Goal: Task Accomplishment & Management: Complete application form

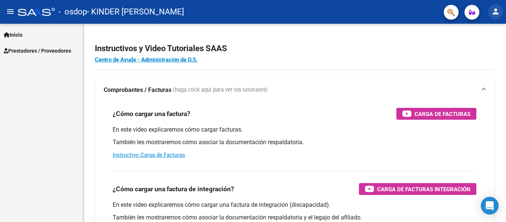
click at [495, 14] on mat-icon "person" at bounding box center [495, 11] width 9 height 9
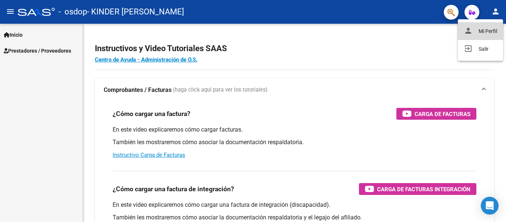
click at [473, 29] on button "person Mi Perfil" at bounding box center [480, 31] width 45 height 18
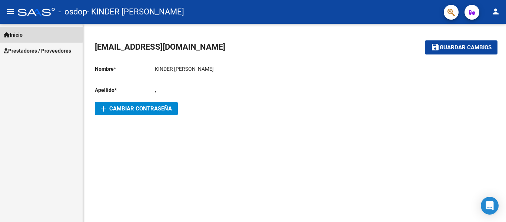
click at [35, 29] on link "Inicio" at bounding box center [41, 35] width 83 height 16
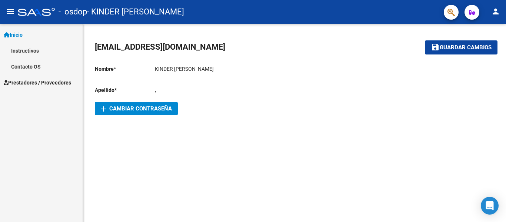
click at [29, 82] on span "Prestadores / Proveedores" at bounding box center [37, 82] width 67 height 8
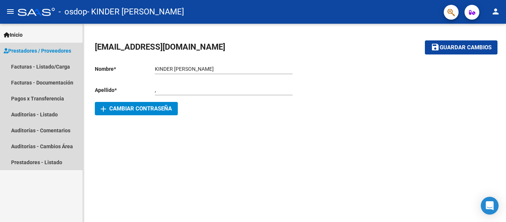
click at [17, 51] on span "Prestadores / Proveedores" at bounding box center [37, 51] width 67 height 8
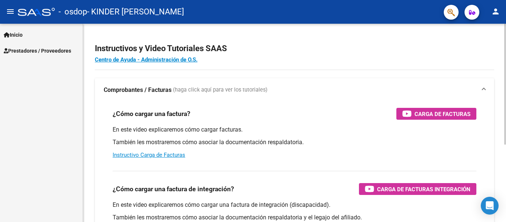
scroll to position [127, 0]
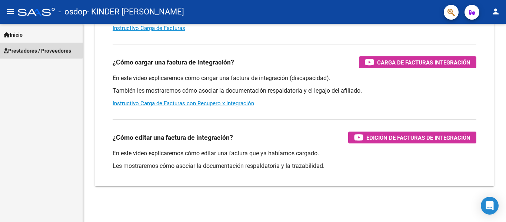
click at [37, 48] on span "Prestadores / Proveedores" at bounding box center [37, 51] width 67 height 8
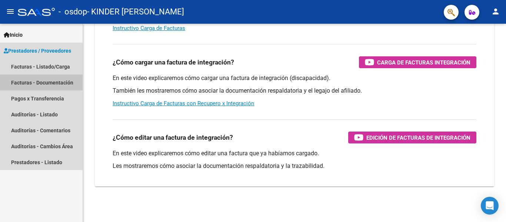
click at [55, 79] on link "Facturas - Documentación" at bounding box center [41, 82] width 83 height 16
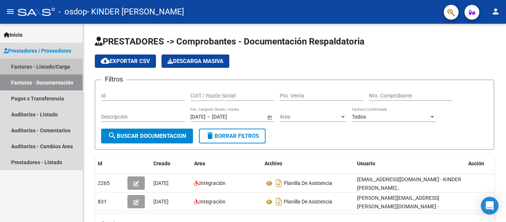
click at [34, 66] on link "Facturas - Listado/Carga" at bounding box center [41, 66] width 83 height 16
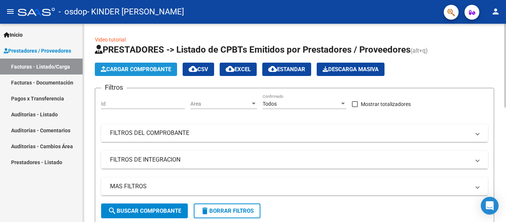
click at [151, 68] on span "Cargar Comprobante" at bounding box center [136, 69] width 70 height 7
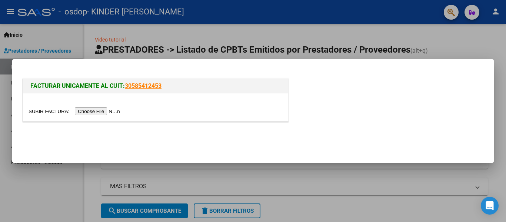
click at [106, 111] on input "file" at bounding box center [76, 111] width 94 height 8
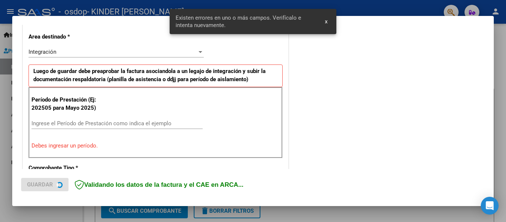
scroll to position [172, 0]
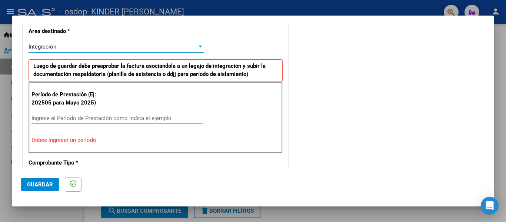
click at [184, 47] on div "Integración" at bounding box center [113, 46] width 168 height 7
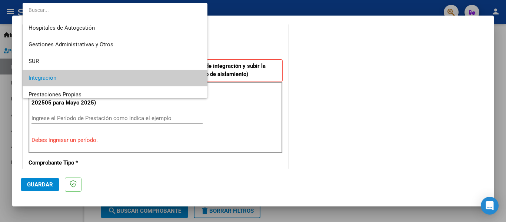
scroll to position [31, 0]
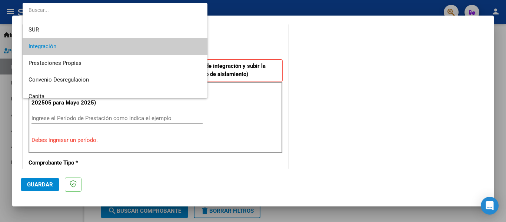
click at [249, 46] on div at bounding box center [253, 111] width 506 height 222
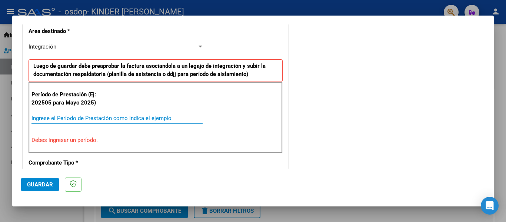
click at [141, 117] on input "Ingrese el Período de Prestación como indica el ejemplo" at bounding box center [116, 118] width 171 height 7
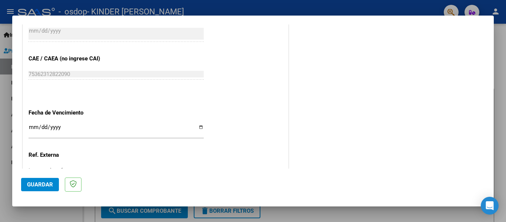
scroll to position [448, 0]
type input "202508"
click at [48, 127] on input "Ingresar la fecha" at bounding box center [116, 130] width 175 height 12
click at [32, 129] on input "Ingresar la fecha" at bounding box center [116, 130] width 175 height 12
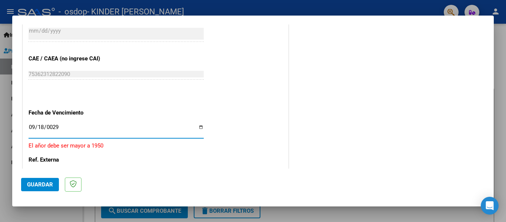
type input "0292-09-18"
type input "[DATE]"
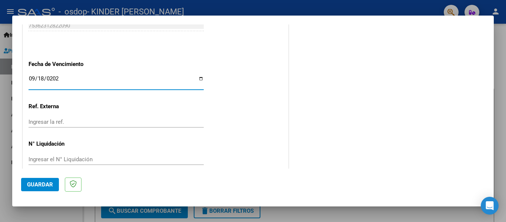
scroll to position [508, 0]
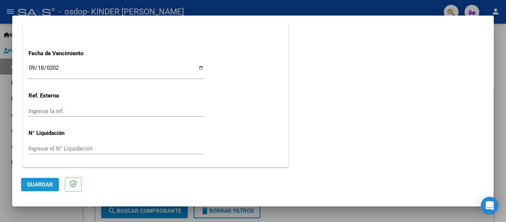
click at [36, 186] on span "Guardar" at bounding box center [40, 184] width 26 height 7
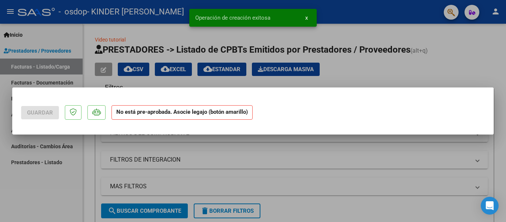
scroll to position [0, 0]
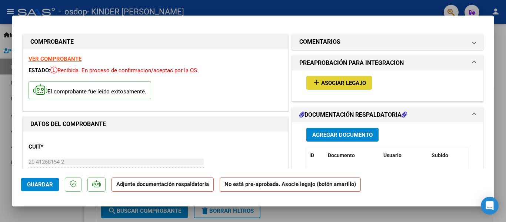
click at [341, 85] on span "Asociar Legajo" at bounding box center [343, 83] width 45 height 7
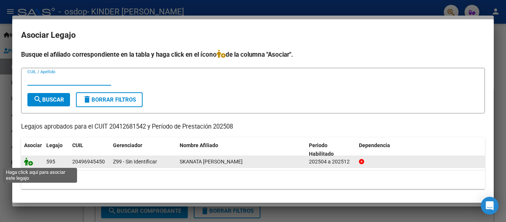
click at [29, 162] on icon at bounding box center [28, 161] width 9 height 8
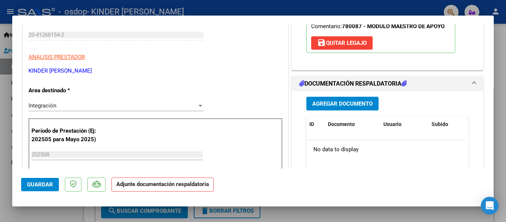
scroll to position [127, 0]
click at [358, 107] on span "Agregar Documento" at bounding box center [342, 103] width 60 height 7
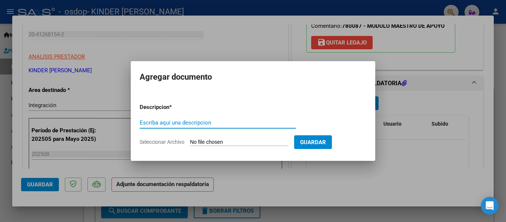
click at [247, 120] on input "Escriba aquí una descripcion" at bounding box center [218, 122] width 156 height 7
type input "O"
type input "PLANILLA DE ASISTENCIA"
click at [261, 139] on input "Seleccionar Archivo" at bounding box center [239, 142] width 98 height 7
click at [255, 144] on input "Seleccionar Archivo" at bounding box center [239, 142] width 98 height 7
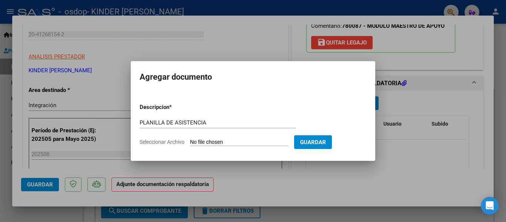
type input "C:\fakepath\planilla MMA Agosto .pdf"
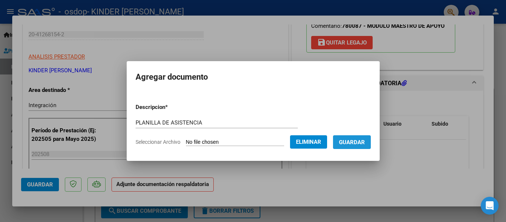
click at [362, 145] on span "Guardar" at bounding box center [352, 142] width 26 height 7
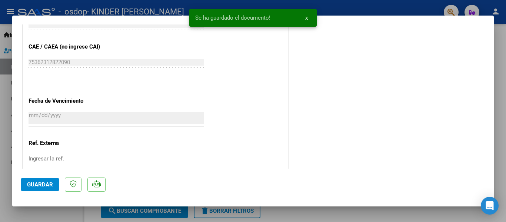
scroll to position [519, 0]
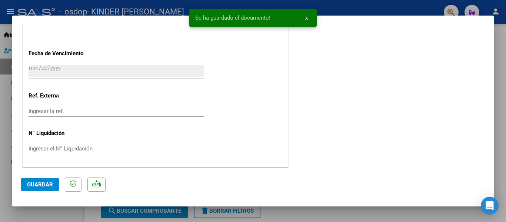
click at [34, 182] on span "Guardar" at bounding box center [40, 184] width 26 height 7
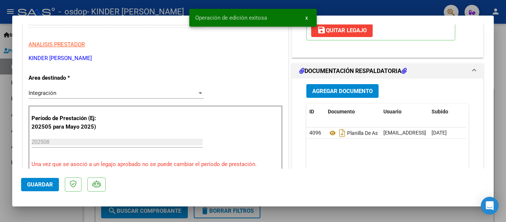
scroll to position [0, 0]
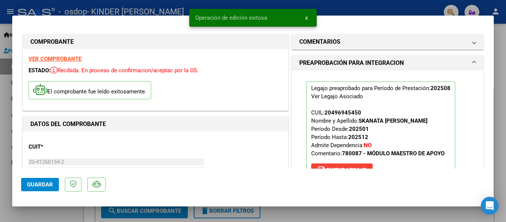
click at [505, 107] on div at bounding box center [253, 111] width 506 height 222
type input "$ 0,00"
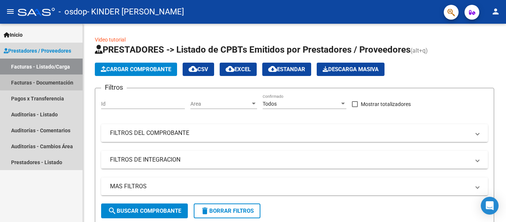
click at [50, 76] on link "Facturas - Documentación" at bounding box center [41, 82] width 83 height 16
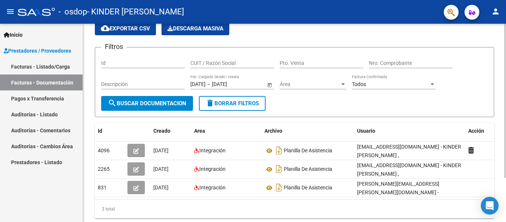
scroll to position [35, 0]
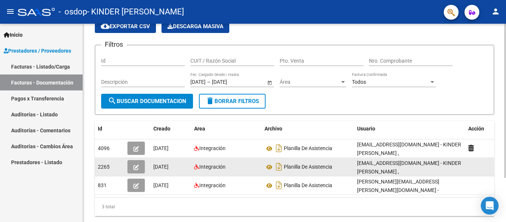
click at [101, 167] on span "2265" at bounding box center [104, 167] width 12 height 6
